Goal: Information Seeking & Learning: Learn about a topic

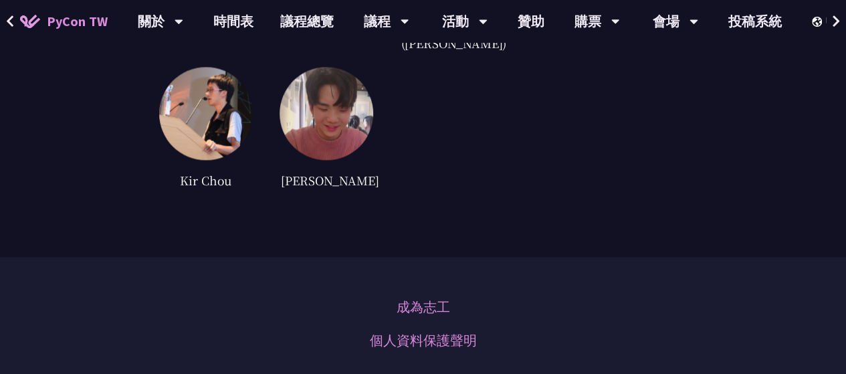
scroll to position [3612, 0]
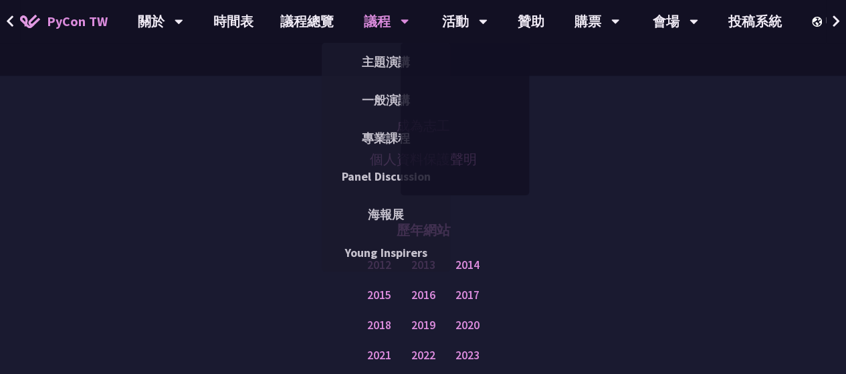
click at [387, 22] on div "議程" at bounding box center [386, 21] width 45 height 43
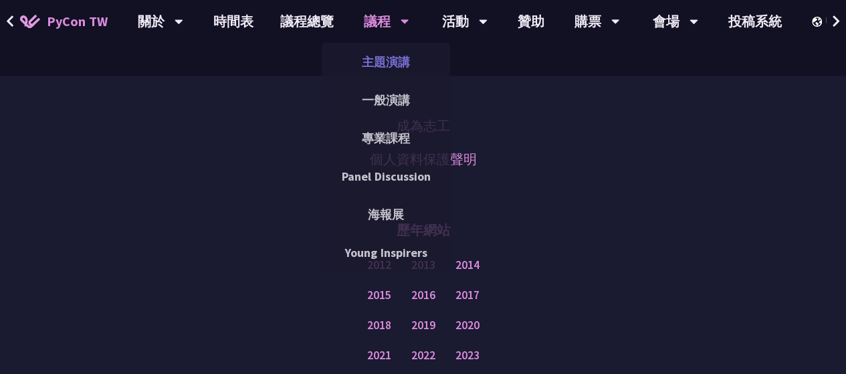
click at [389, 60] on link "主題演講" at bounding box center [386, 61] width 128 height 31
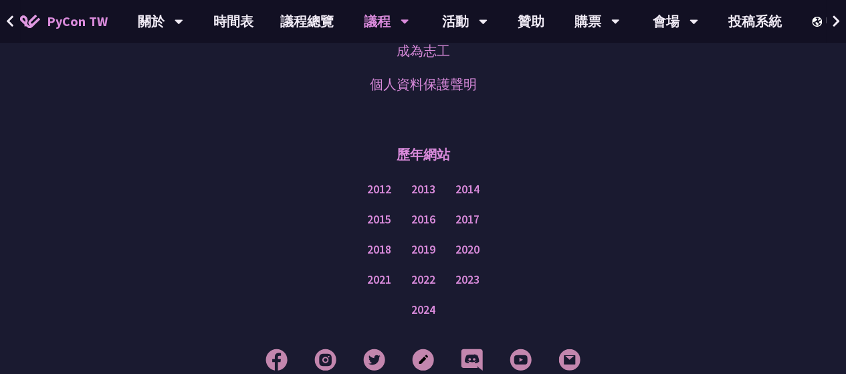
scroll to position [2542, 0]
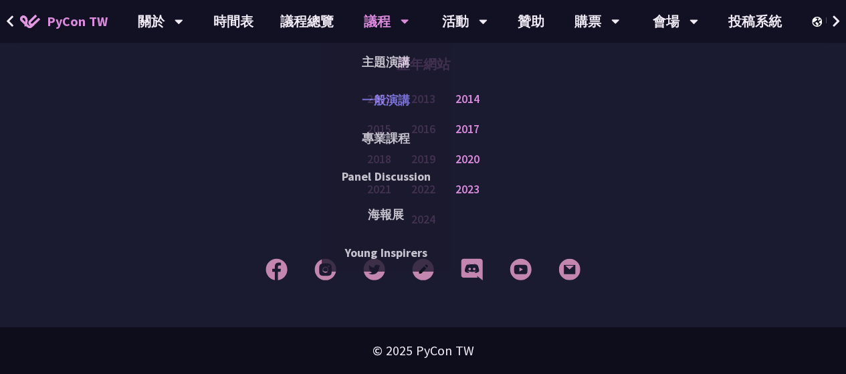
click at [383, 98] on link "一般演講" at bounding box center [386, 99] width 128 height 31
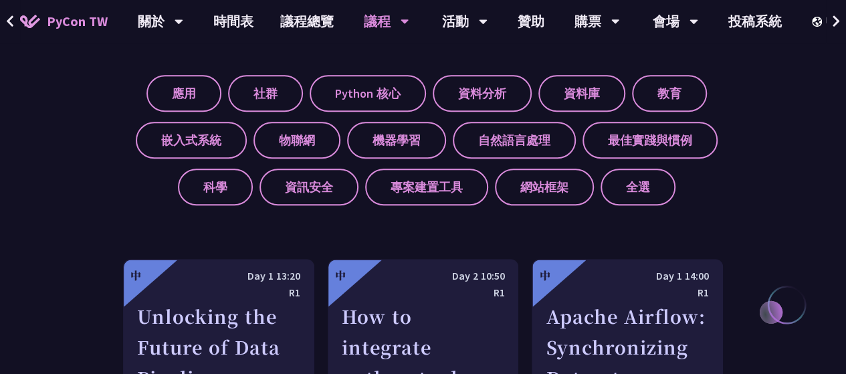
scroll to position [535, 0]
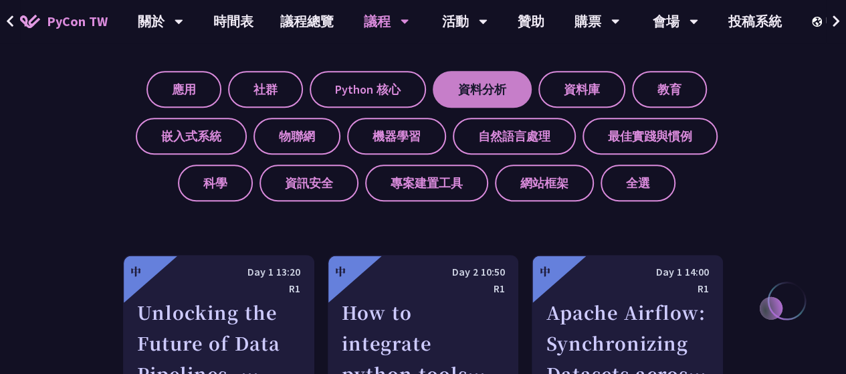
click at [510, 97] on label "資料分析" at bounding box center [482, 89] width 99 height 37
click at [0, 0] on input "資料分析" at bounding box center [0, 0] width 0 height 0
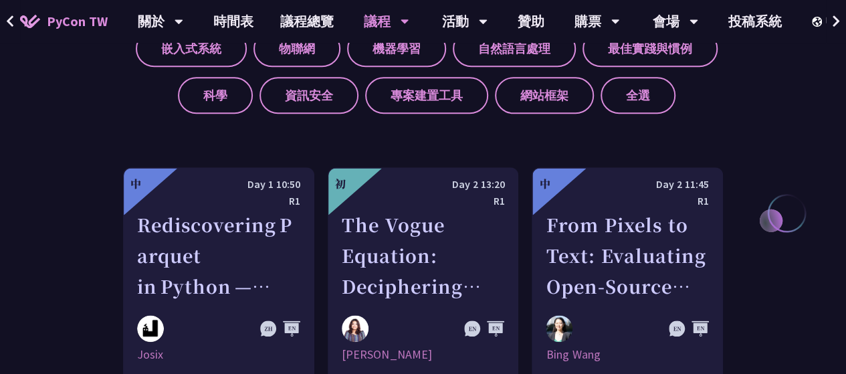
scroll to position [602, 0]
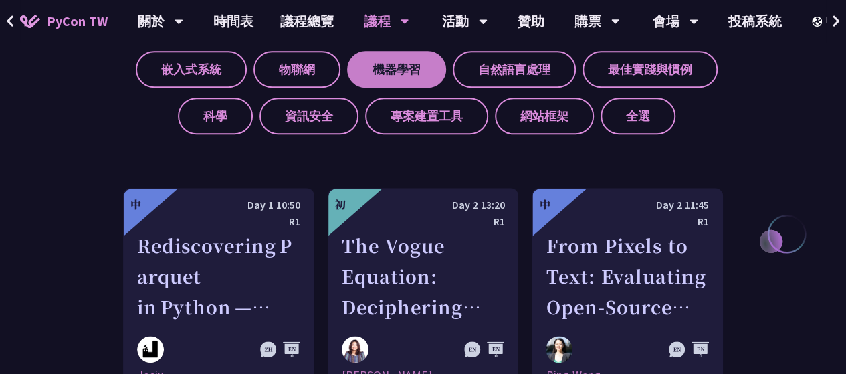
click at [358, 70] on label "機器學習" at bounding box center [396, 69] width 99 height 37
click at [0, 0] on input "機器學習" at bounding box center [0, 0] width 0 height 0
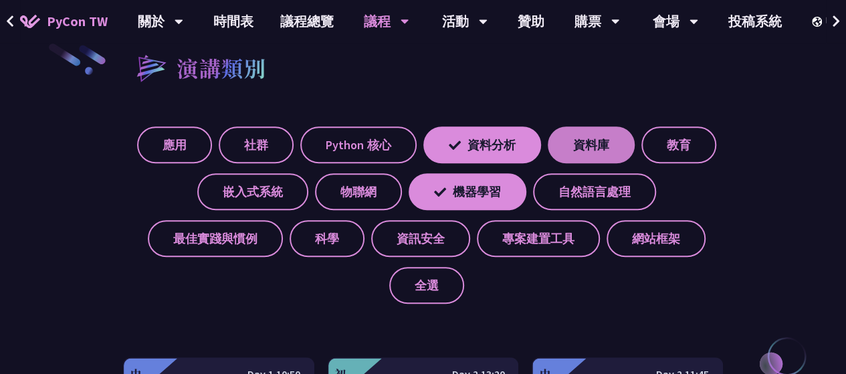
scroll to position [468, 0]
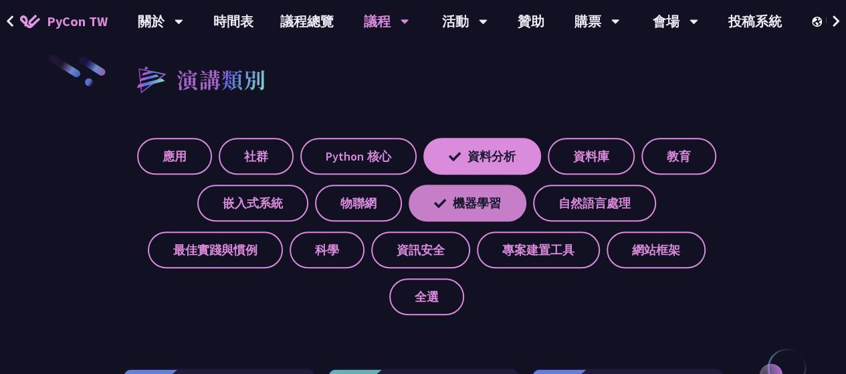
click at [480, 191] on label "機器學習" at bounding box center [468, 203] width 118 height 37
click at [0, 0] on input "機器學習" at bounding box center [0, 0] width 0 height 0
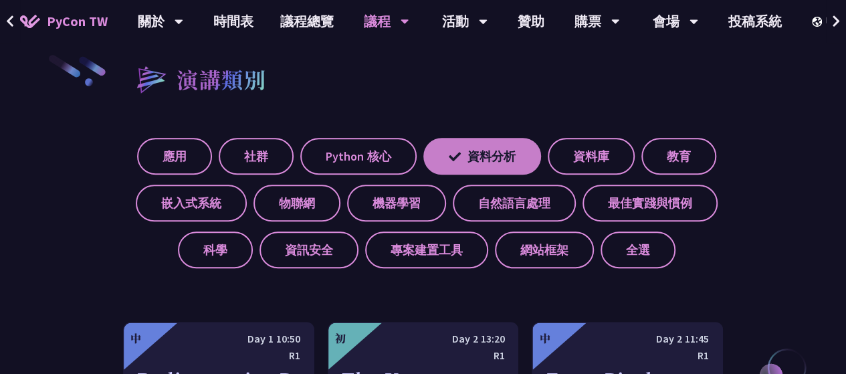
click at [488, 152] on label "資料分析" at bounding box center [482, 156] width 118 height 37
click at [0, 0] on input "資料分析" at bounding box center [0, 0] width 0 height 0
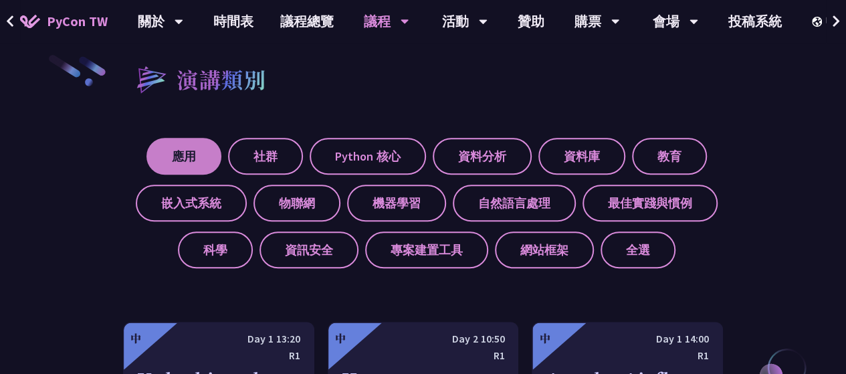
click at [161, 152] on label "應用" at bounding box center [183, 156] width 75 height 37
click at [0, 0] on input "應用" at bounding box center [0, 0] width 0 height 0
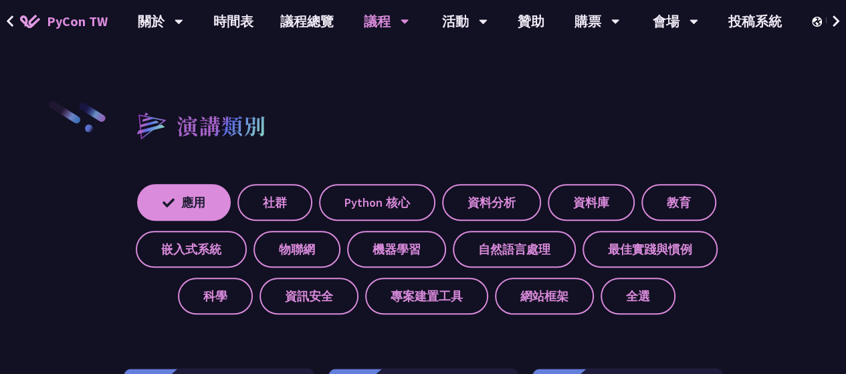
scroll to position [401, 0]
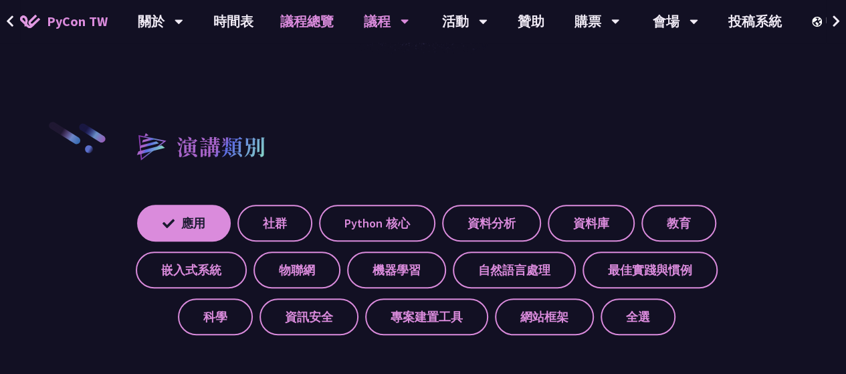
click at [304, 18] on link "議程總覽" at bounding box center [307, 21] width 80 height 43
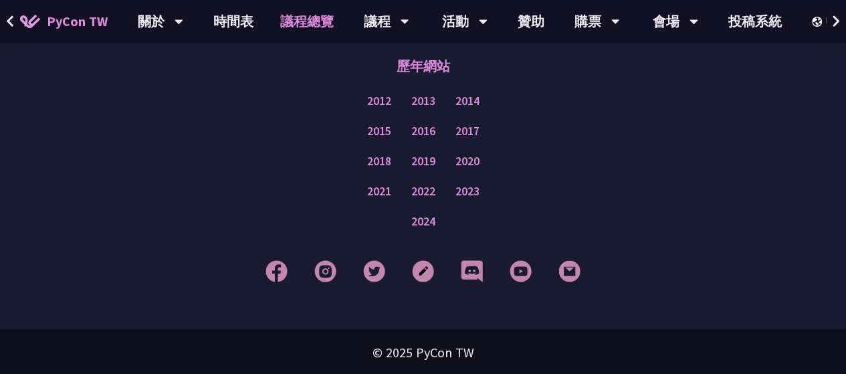
scroll to position [1805, 0]
click at [219, 22] on link "時間表" at bounding box center [233, 21] width 67 height 43
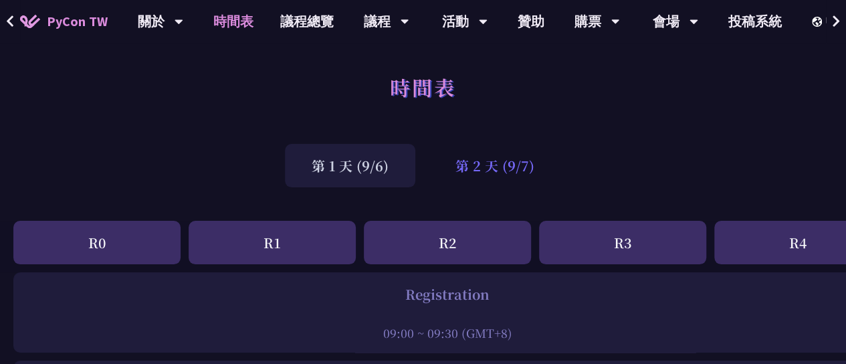
click at [491, 165] on div "第 2 天 (9/7)" at bounding box center [495, 165] width 132 height 43
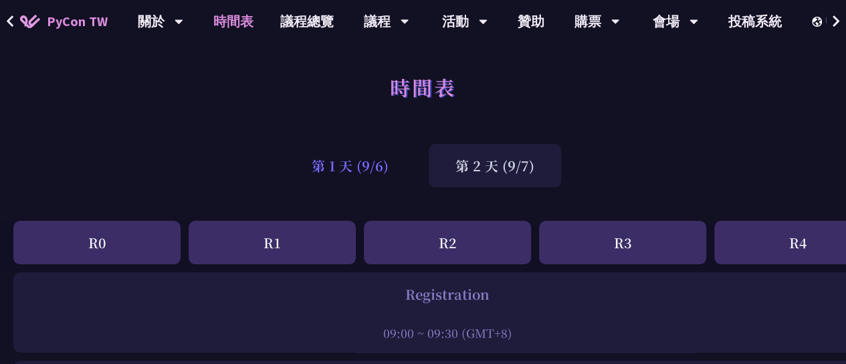
click at [345, 167] on div "第 1 天 (9/6)" at bounding box center [350, 165] width 130 height 43
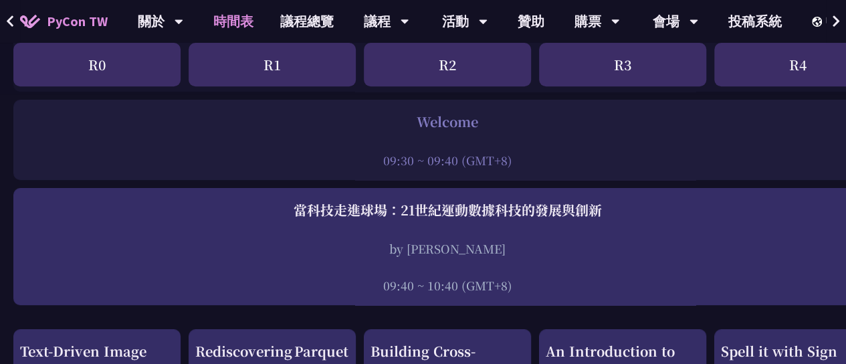
scroll to position [401, 0]
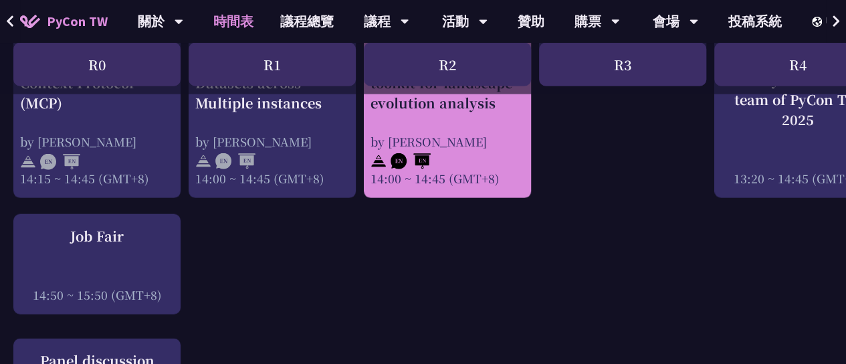
scroll to position [1873, 0]
